Goal: Find specific page/section: Find specific page/section

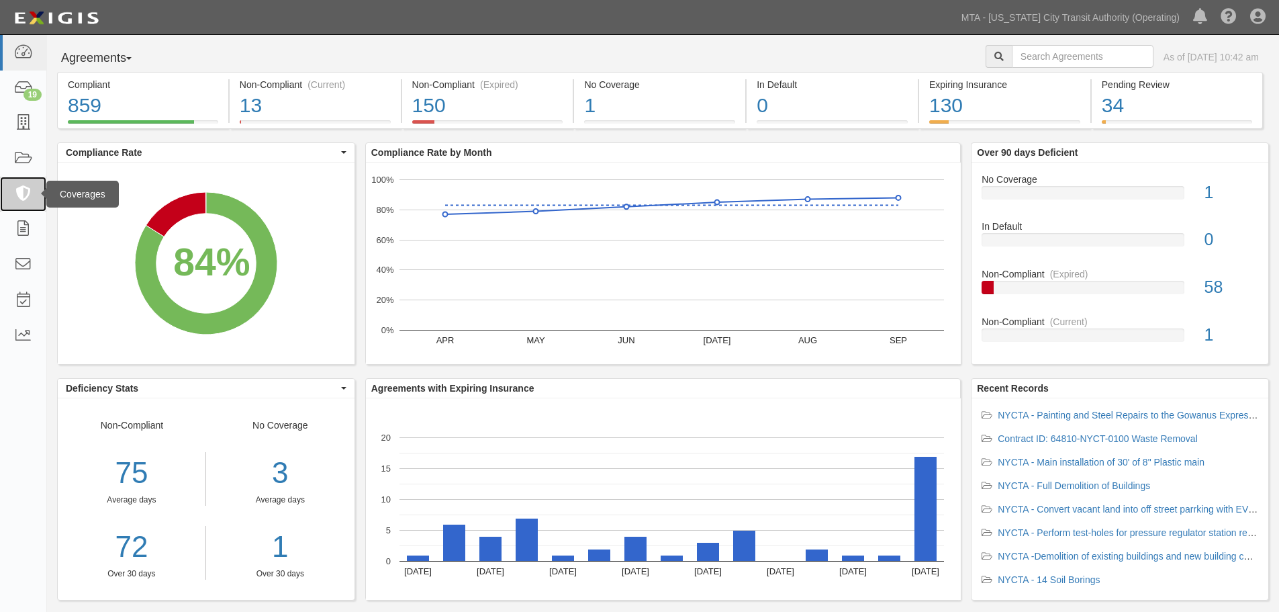
click at [0, 177] on link at bounding box center [23, 195] width 46 height 36
click at [0, 167] on link at bounding box center [23, 159] width 46 height 36
click at [46, 158] on div "Agreements" at bounding box center [84, 158] width 77 height 27
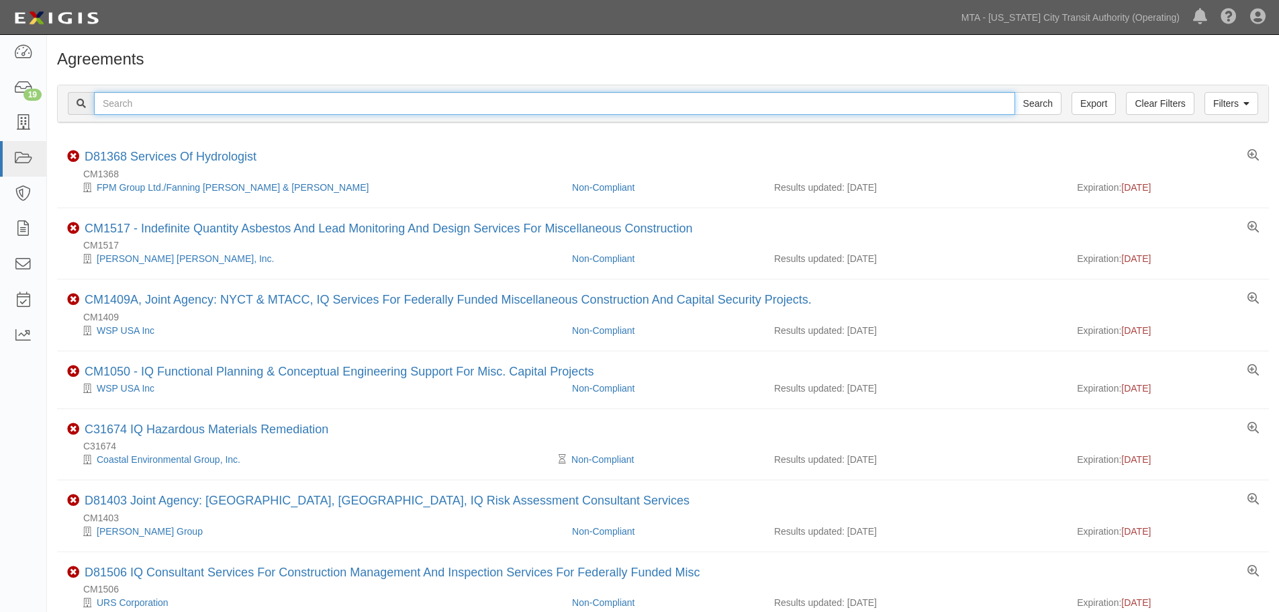
click at [182, 93] on input "text" at bounding box center [554, 103] width 921 height 23
paste input "[STREET_ADDRESS]"
type input "[STREET_ADDRESS]"
click at [1014, 92] on input "Search" at bounding box center [1037, 103] width 47 height 23
